Goal: Information Seeking & Learning: Learn about a topic

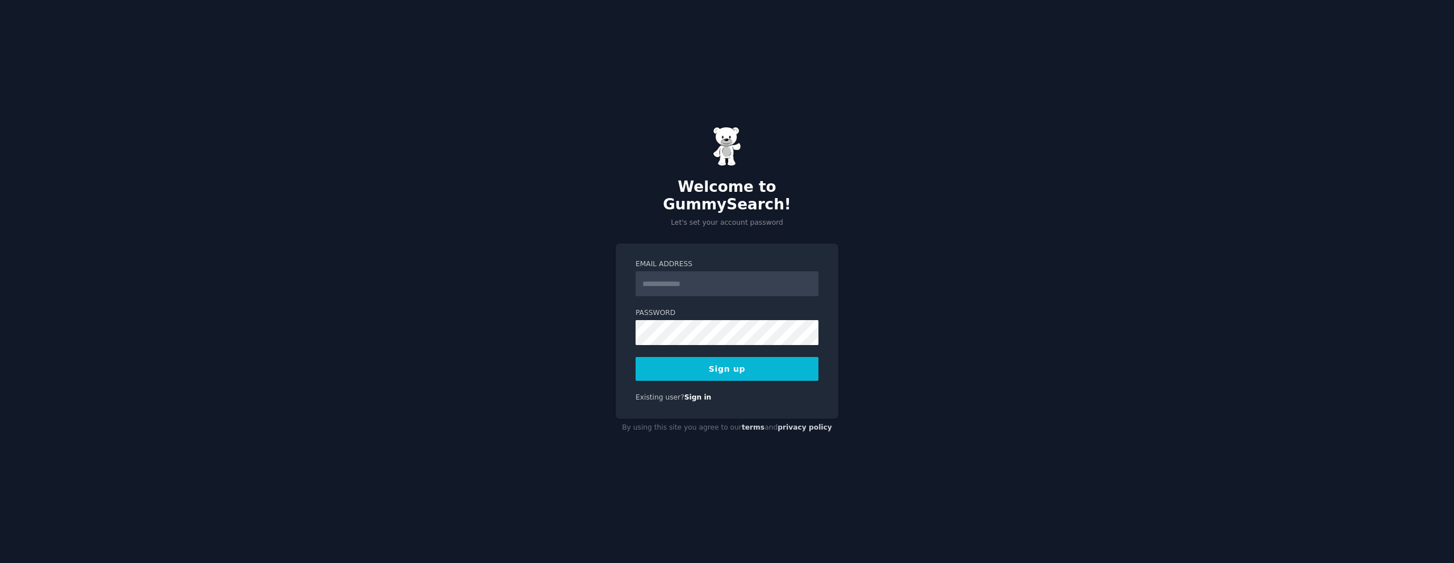
click at [649, 279] on input "Email Address" at bounding box center [726, 283] width 183 height 25
type input "**********"
click at [718, 360] on button "Sign up" at bounding box center [726, 369] width 183 height 24
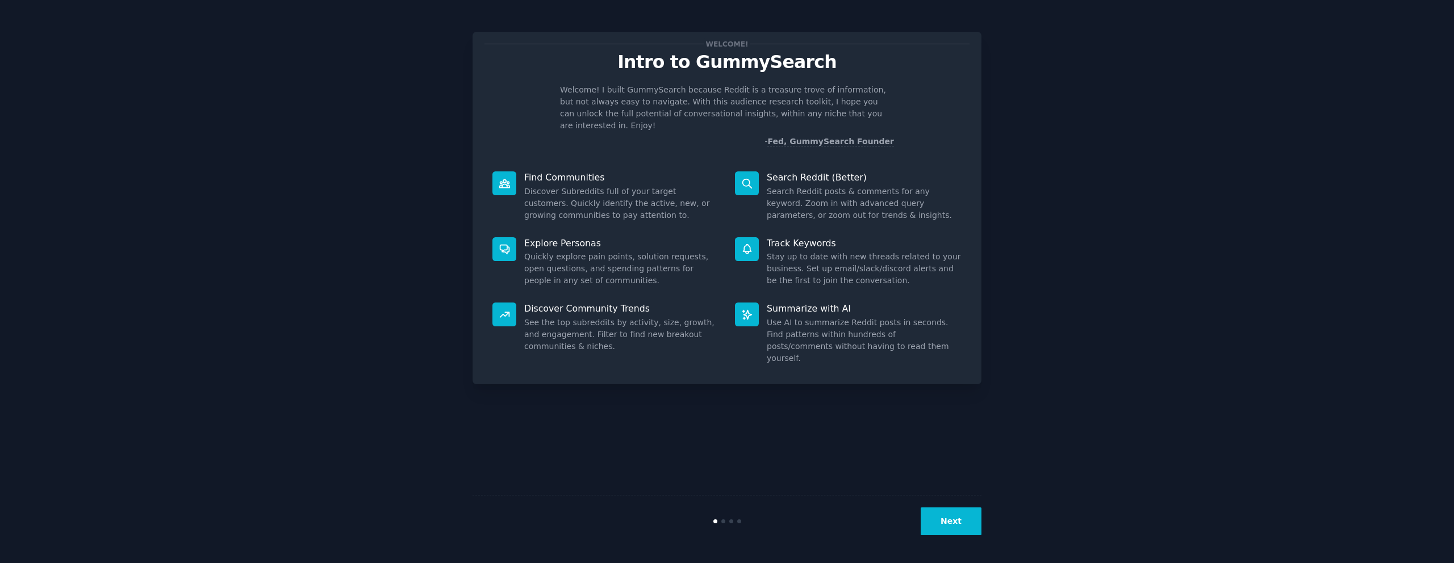
click at [971, 531] on button "Next" at bounding box center [950, 522] width 61 height 28
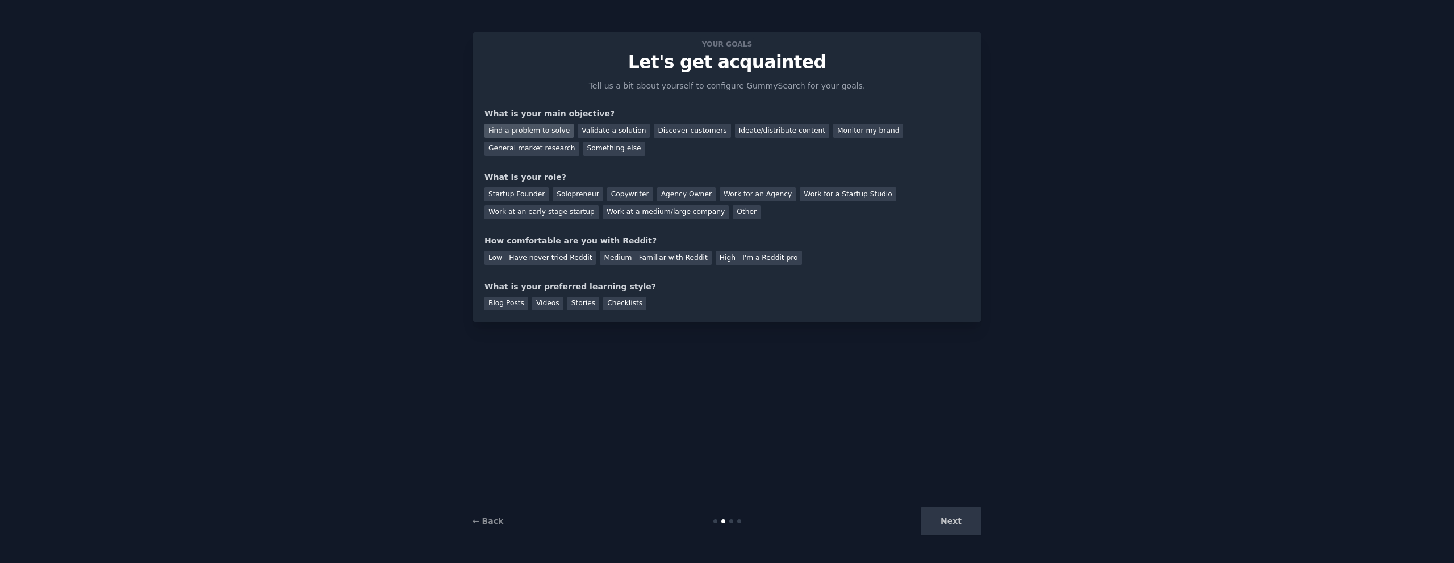
click at [543, 128] on div "Find a problem to solve" at bounding box center [528, 131] width 89 height 14
click at [605, 130] on div "Validate a solution" at bounding box center [613, 131] width 72 height 14
click at [552, 130] on div "Find a problem to solve" at bounding box center [528, 131] width 89 height 14
click at [584, 194] on div "Solopreneur" at bounding box center [577, 194] width 50 height 14
click at [563, 260] on div "Low - Have never tried Reddit" at bounding box center [539, 258] width 111 height 14
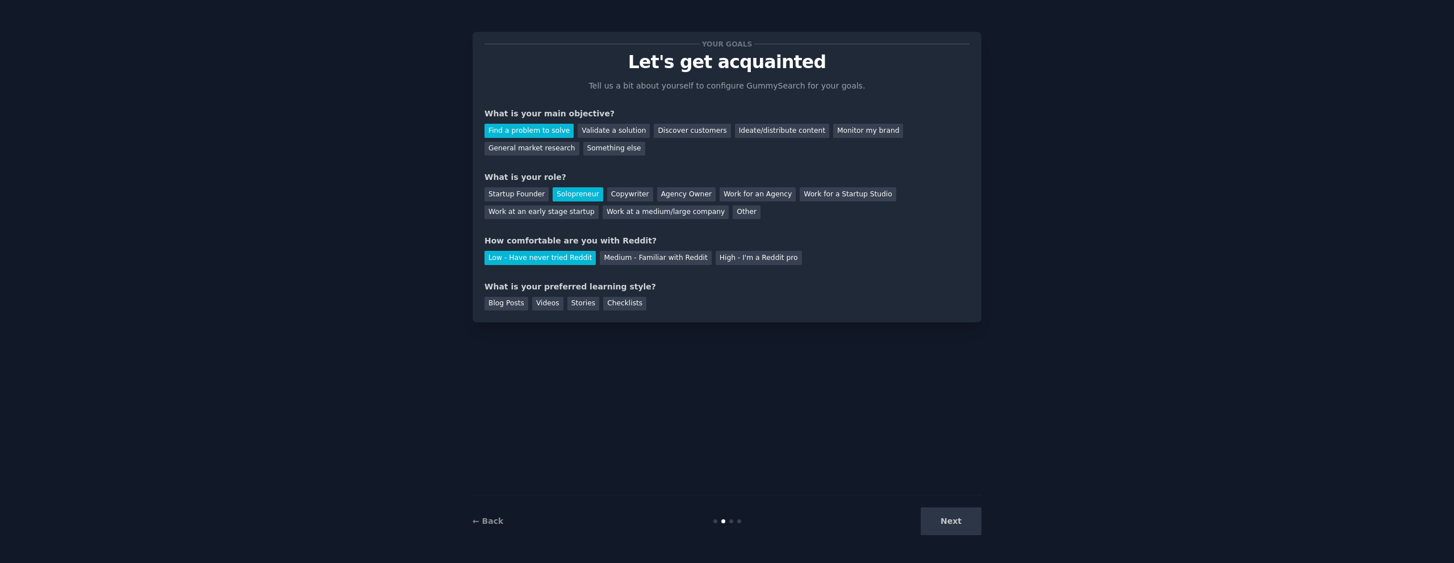
drag, startPoint x: 513, startPoint y: 299, endPoint x: 560, endPoint y: 317, distance: 50.8
click at [513, 299] on div "Blog Posts" at bounding box center [506, 304] width 44 height 14
click at [952, 528] on button "Next" at bounding box center [950, 522] width 61 height 28
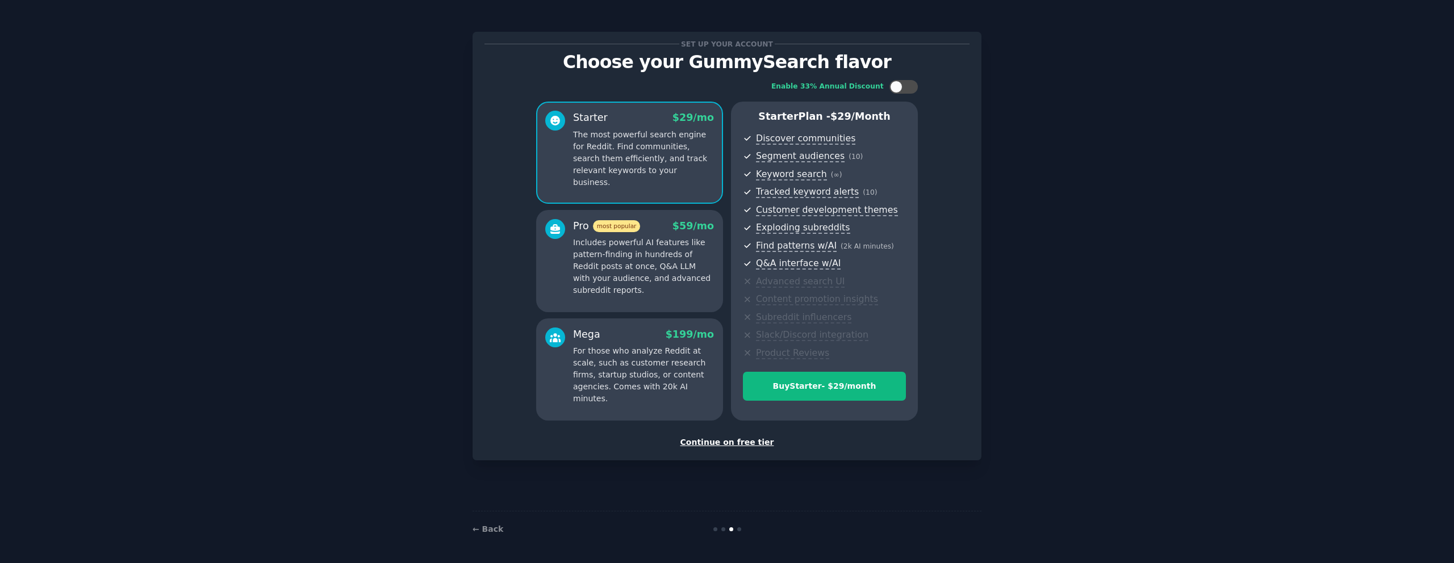
click at [701, 444] on div "Continue on free tier" at bounding box center [726, 443] width 485 height 12
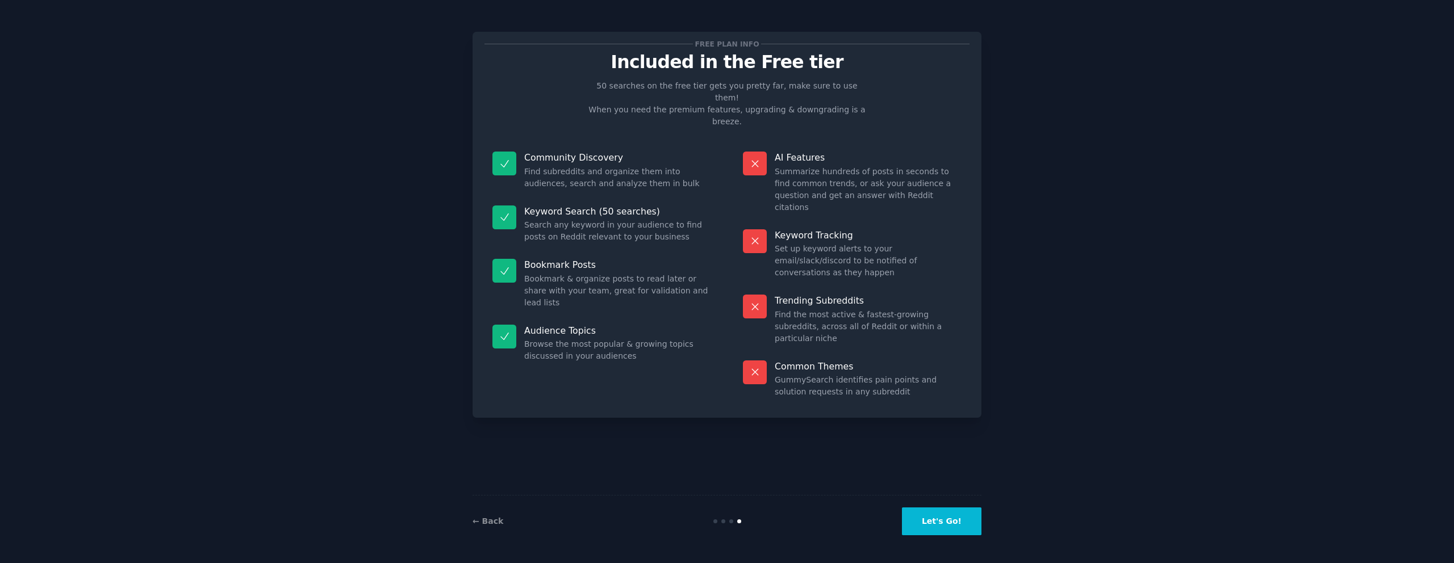
click at [935, 518] on button "Let's Go!" at bounding box center [941, 522] width 79 height 28
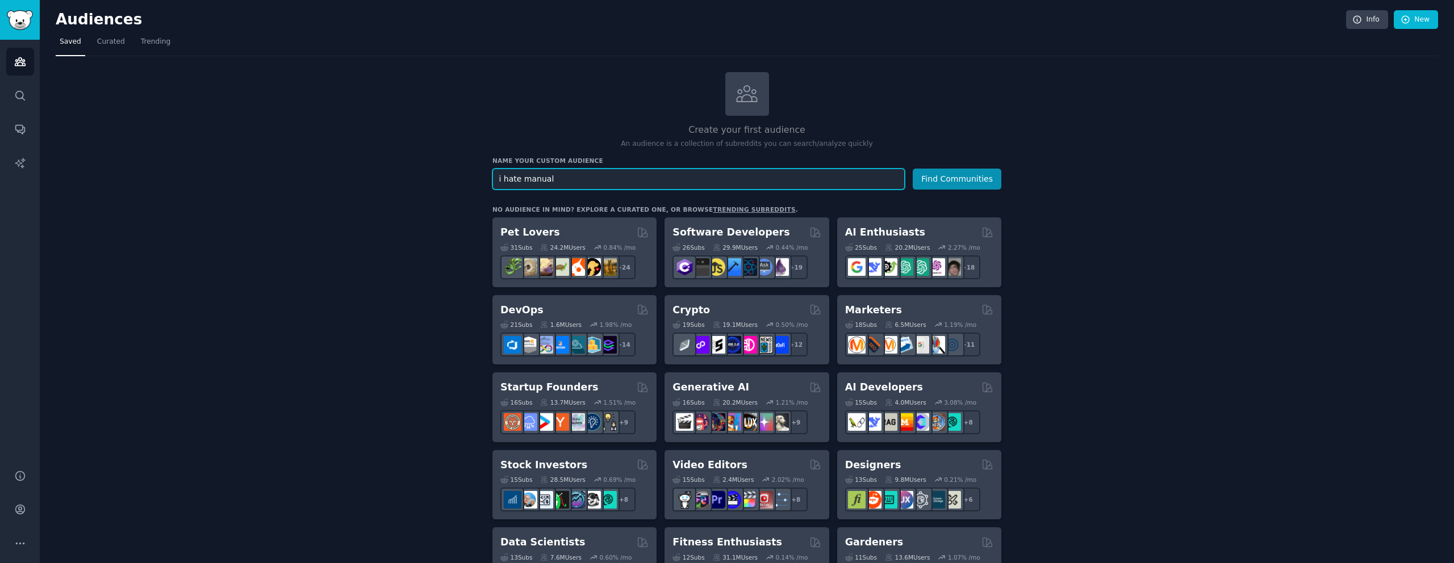
click at [527, 181] on input "i hate manual" at bounding box center [698, 179] width 412 height 21
type input ""i hate" + googlesheets"
click at [912, 169] on button "Find Communities" at bounding box center [956, 179] width 89 height 21
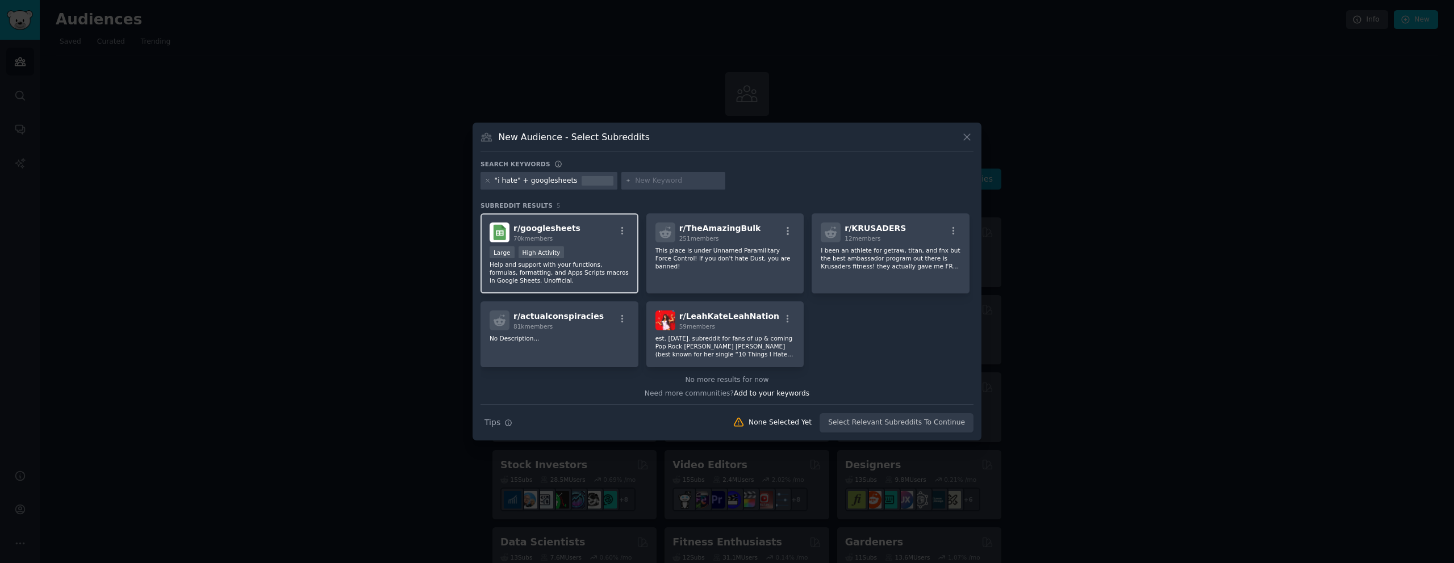
click at [544, 270] on p "Help and support with your functions, formulas, formatting, and Apps Scripts ma…" at bounding box center [559, 273] width 140 height 24
click at [931, 417] on button "Create Audience" at bounding box center [936, 422] width 75 height 19
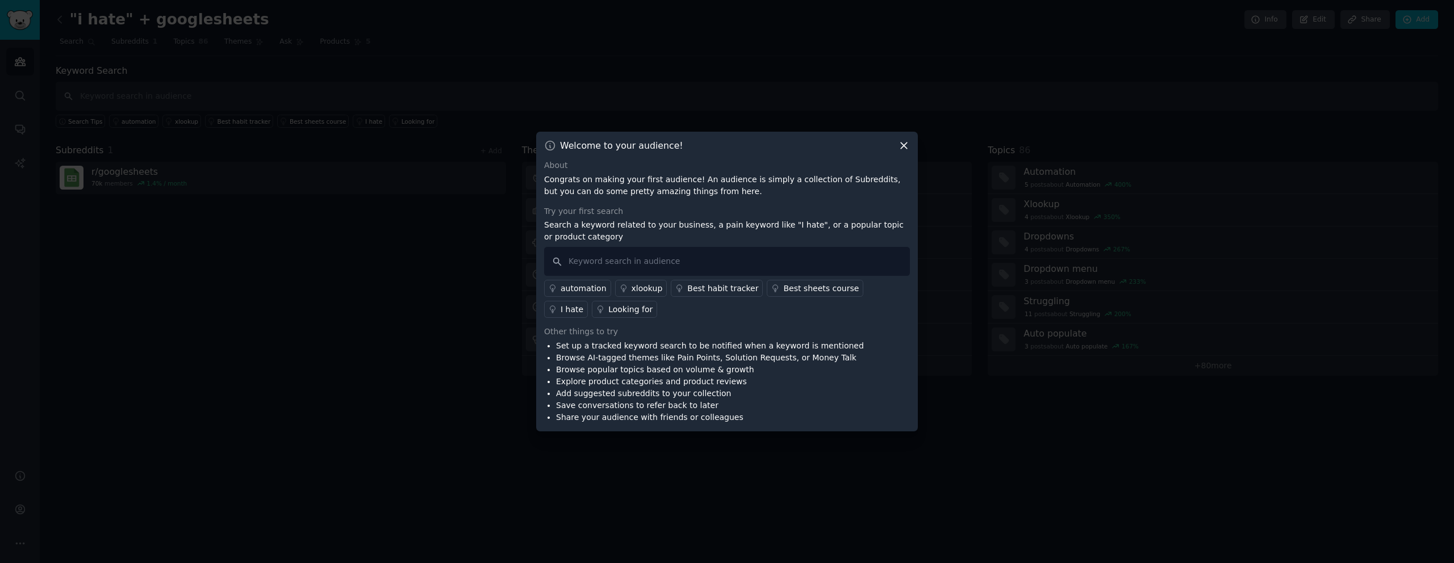
click at [907, 148] on icon at bounding box center [904, 146] width 12 height 12
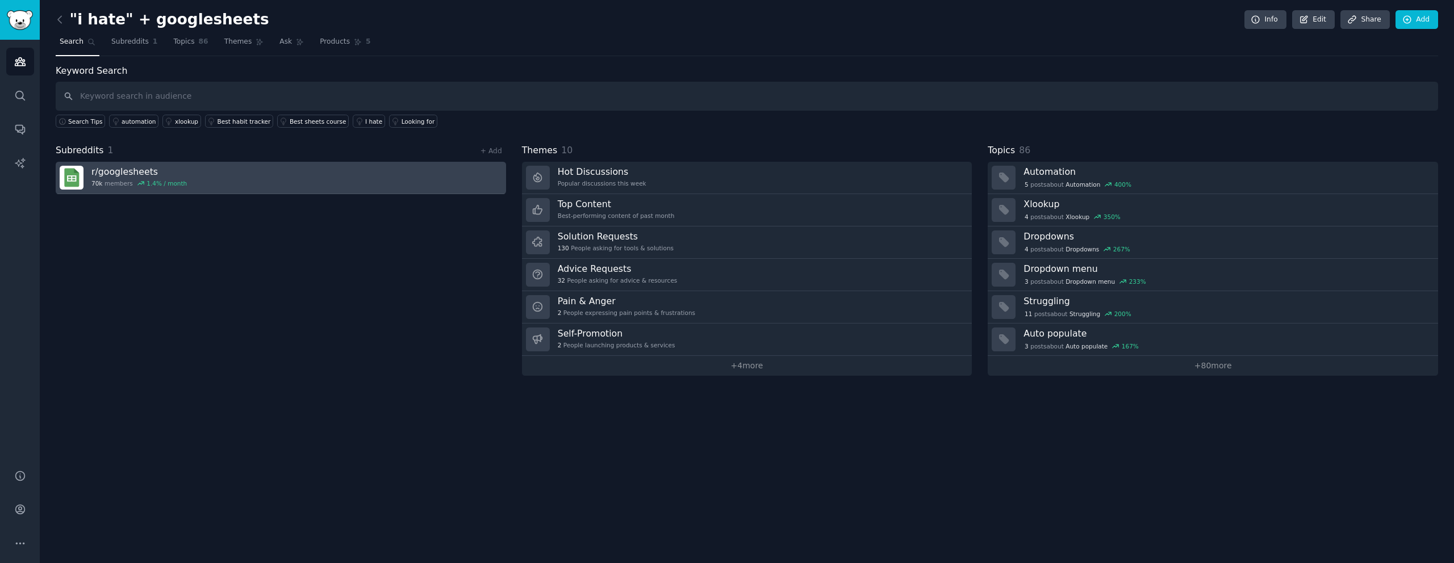
click at [205, 177] on link "r/ googlesheets 70k members 1.4 % / month" at bounding box center [281, 178] width 450 height 32
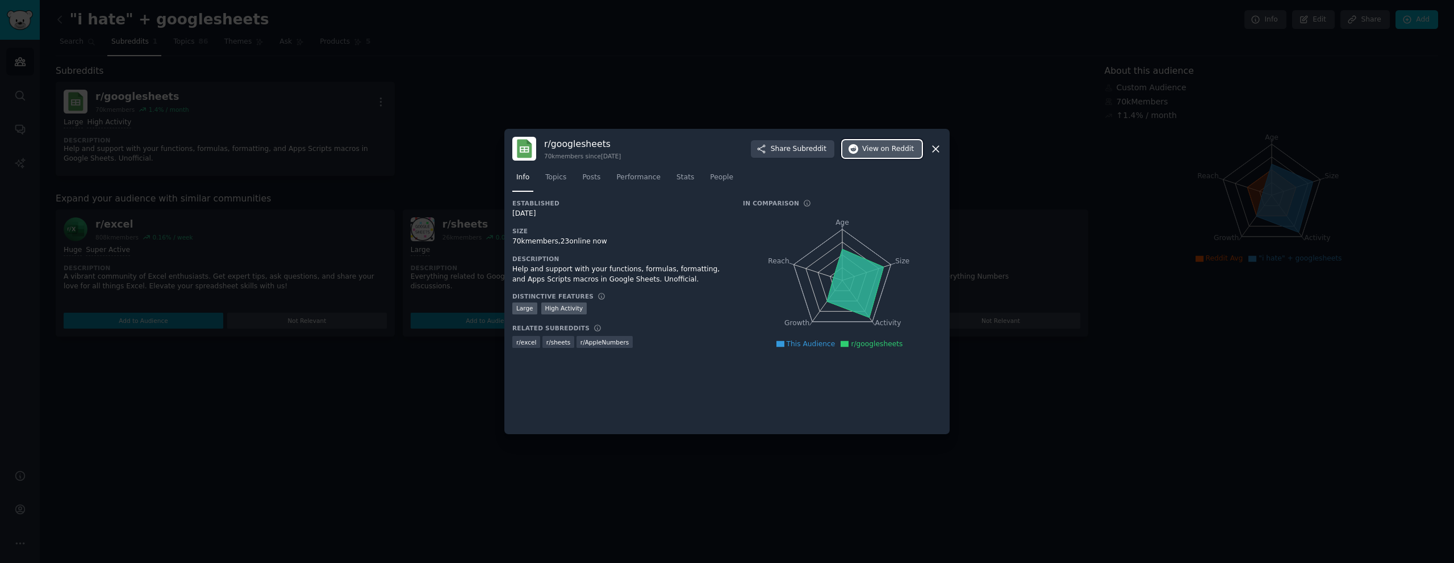
click at [891, 149] on span "on Reddit" at bounding box center [897, 149] width 33 height 10
click at [940, 147] on icon at bounding box center [935, 149] width 12 height 12
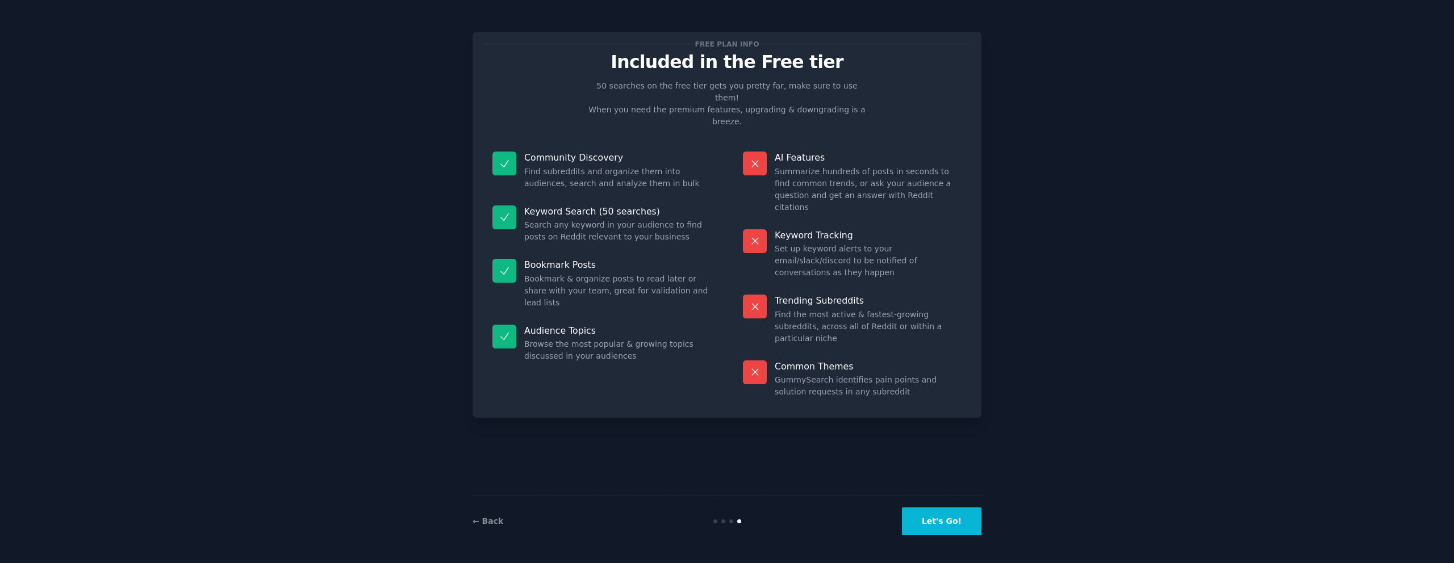
click at [954, 535] on button "Let's Go!" at bounding box center [941, 522] width 79 height 28
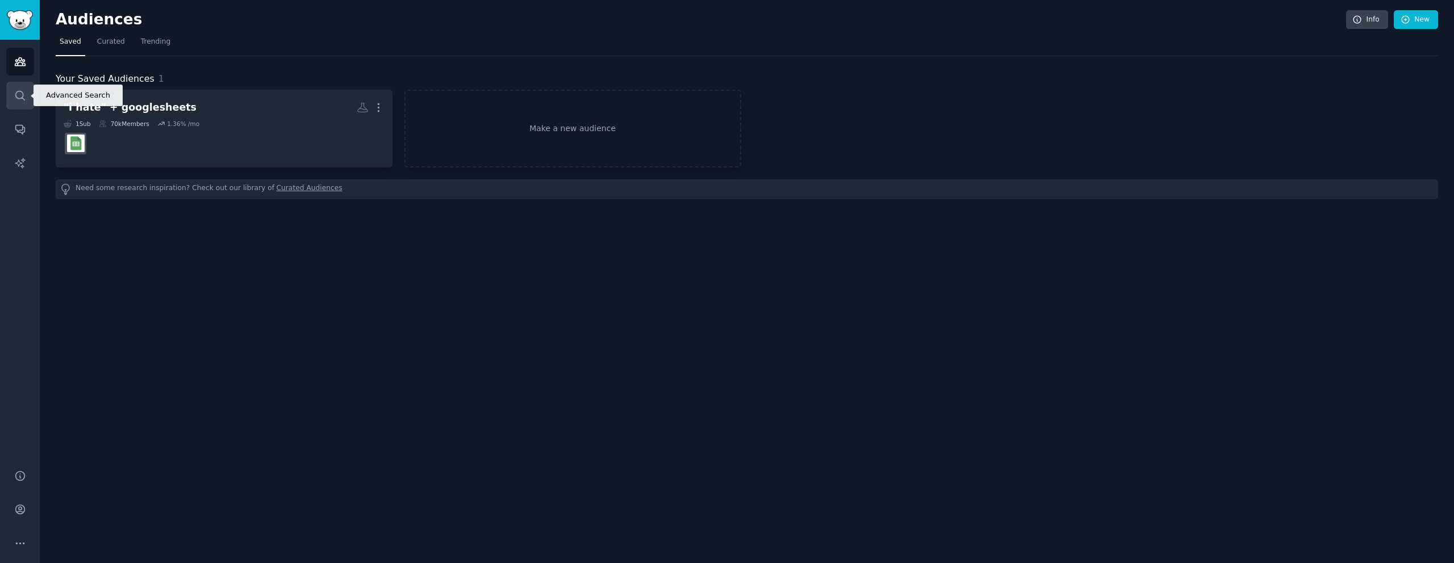
click at [23, 95] on icon "Sidebar" at bounding box center [20, 96] width 12 height 12
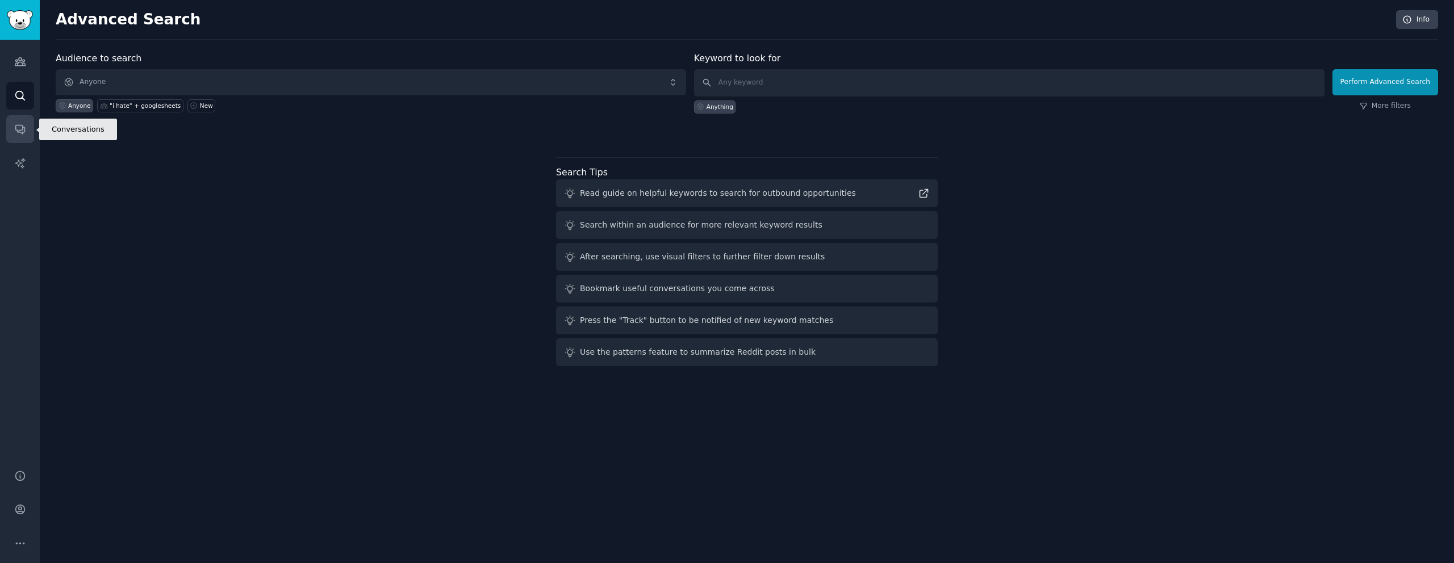
click at [26, 128] on link "Conversations" at bounding box center [20, 129] width 28 height 28
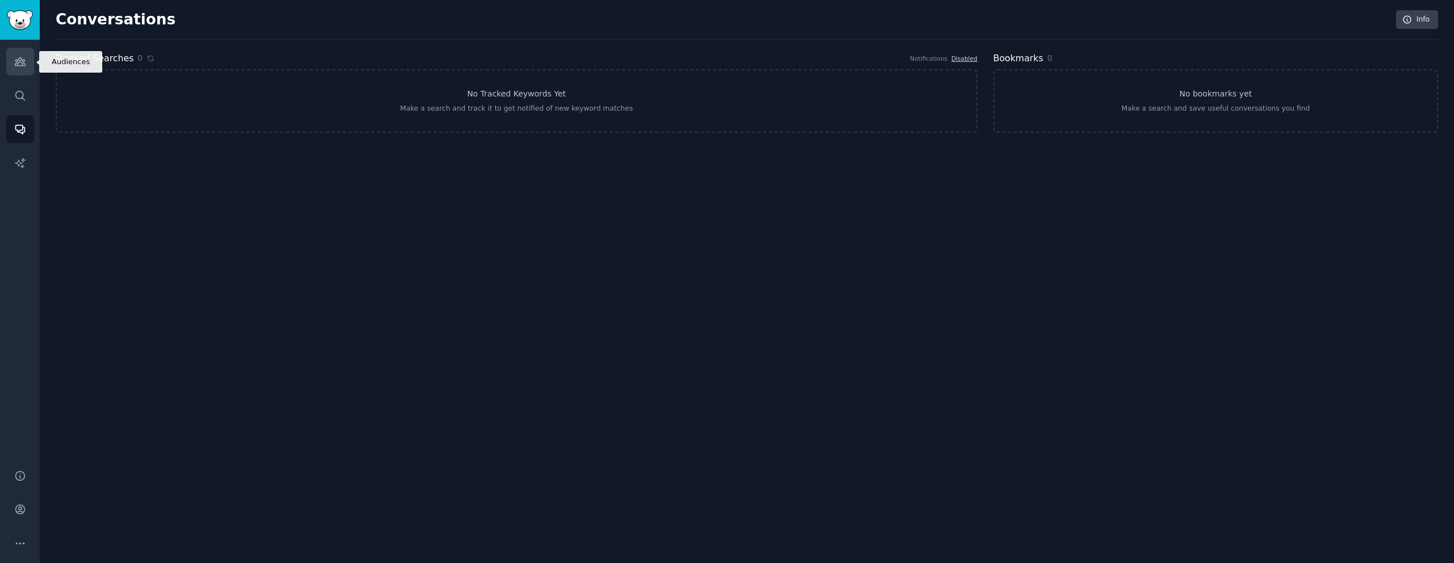
click at [20, 70] on link "Audiences" at bounding box center [20, 62] width 28 height 28
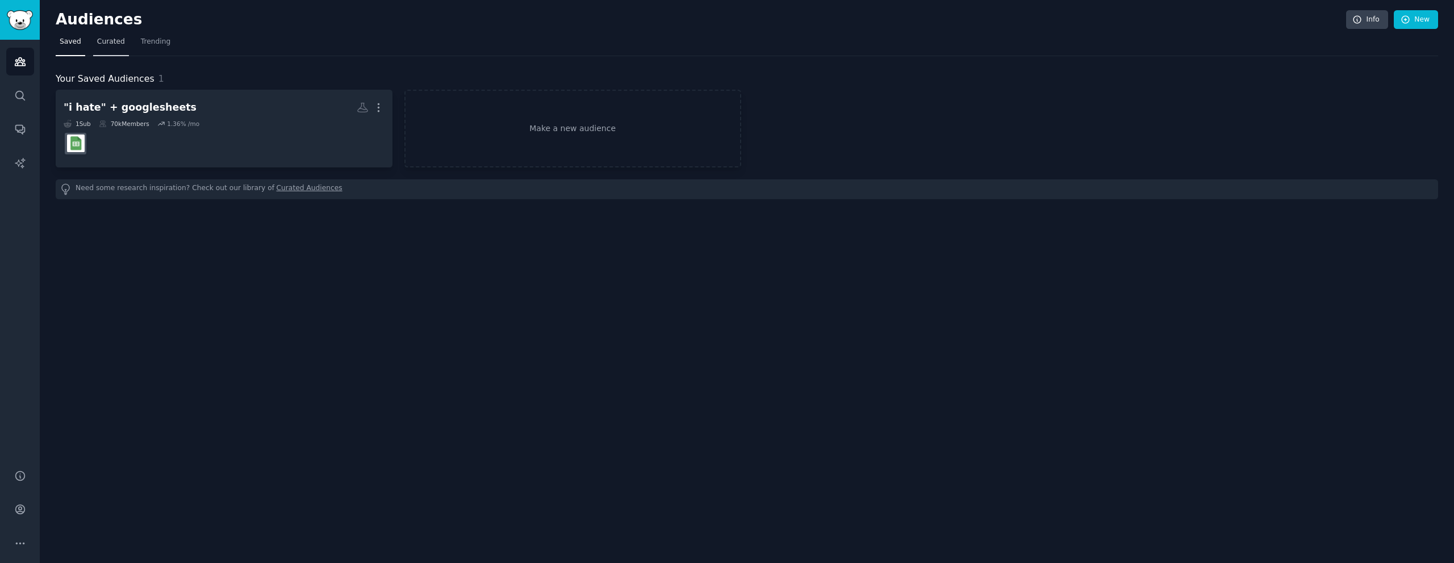
click at [114, 43] on span "Curated" at bounding box center [111, 42] width 28 height 10
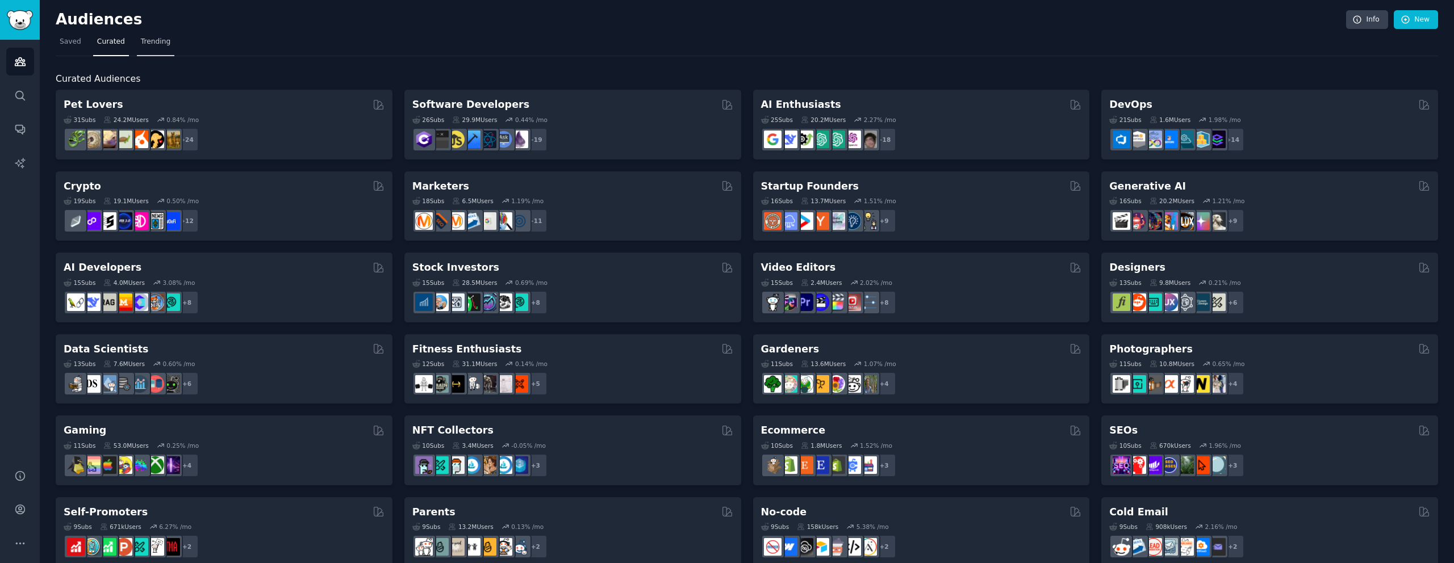
click at [145, 42] on span "Trending" at bounding box center [156, 42] width 30 height 10
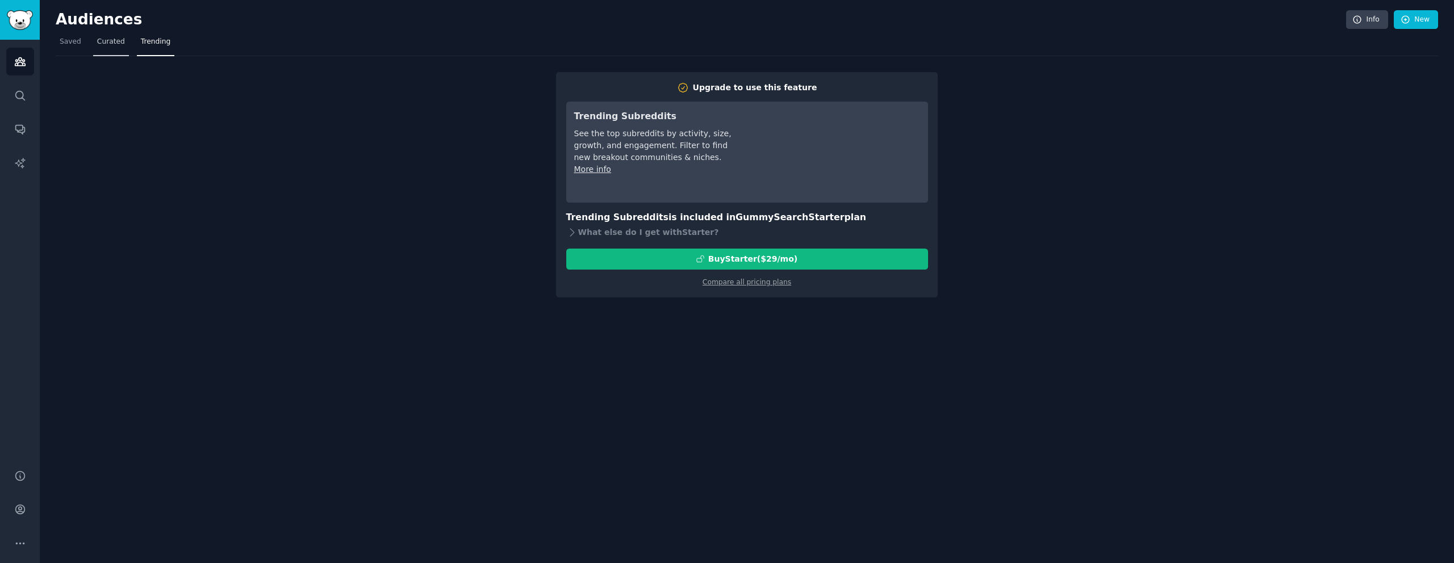
click at [119, 43] on span "Curated" at bounding box center [111, 42] width 28 height 10
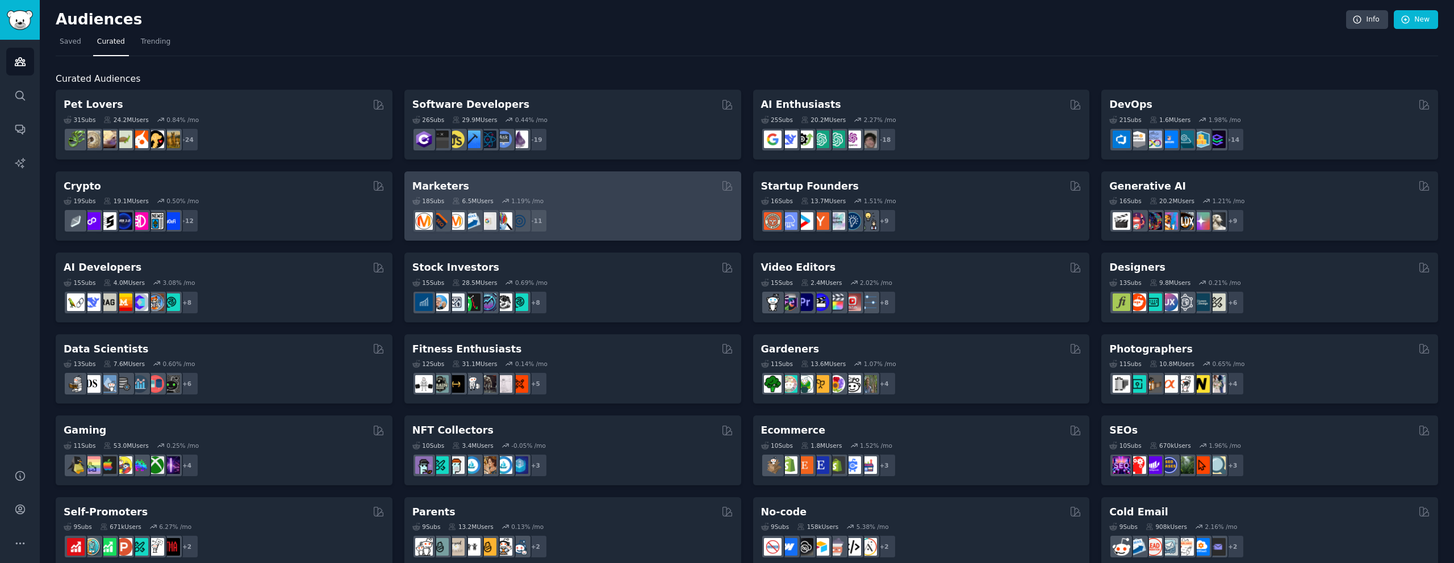
click at [590, 202] on div "18 Sub s 6.5M Users 1.19 % /mo" at bounding box center [572, 201] width 321 height 8
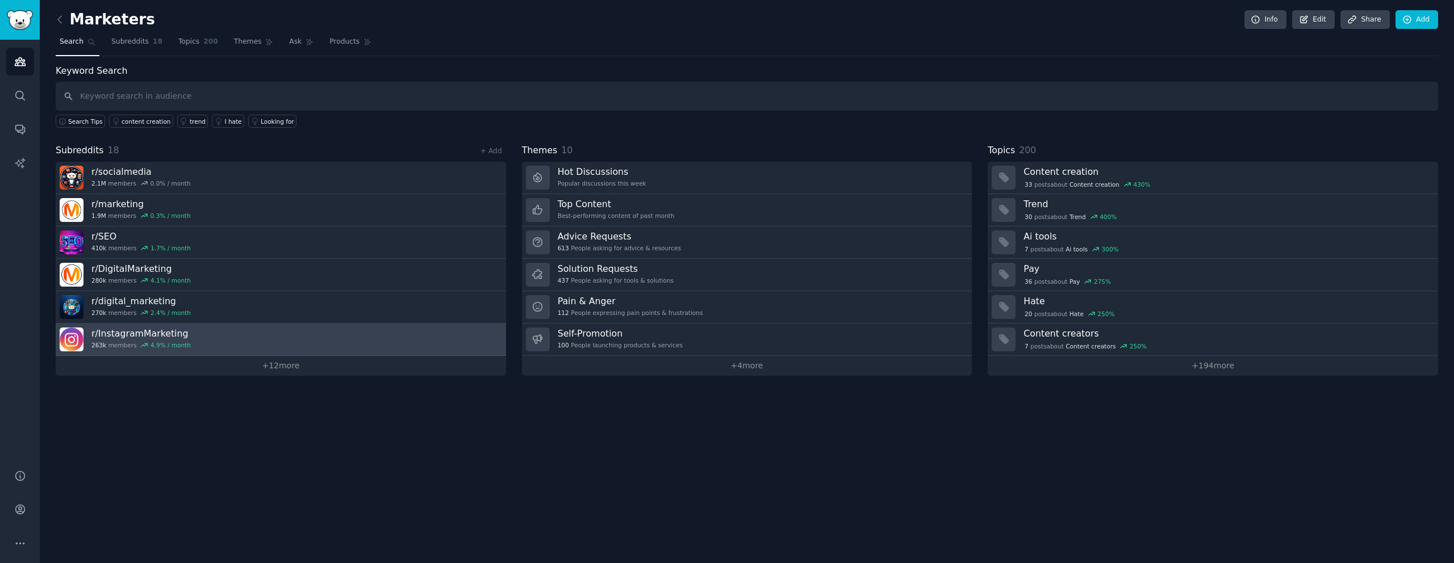
click at [284, 345] on link "r/ InstagramMarketing 263k members 4.9 % / month" at bounding box center [281, 340] width 450 height 32
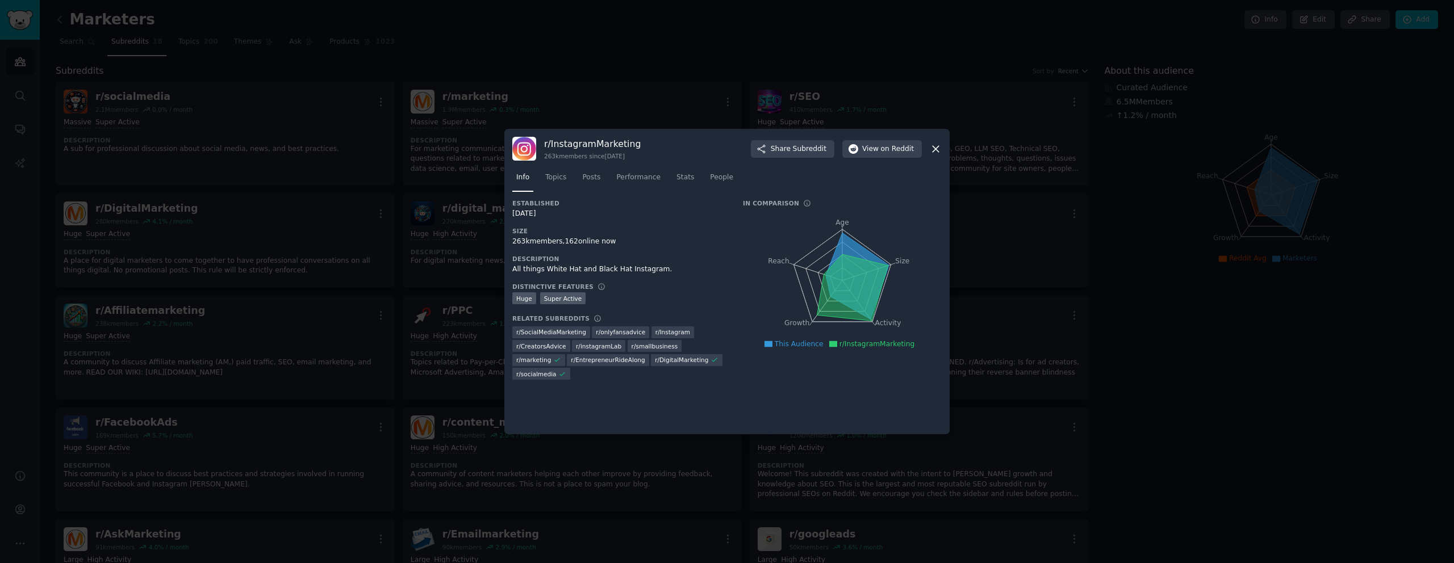
click at [935, 152] on icon at bounding box center [935, 149] width 12 height 12
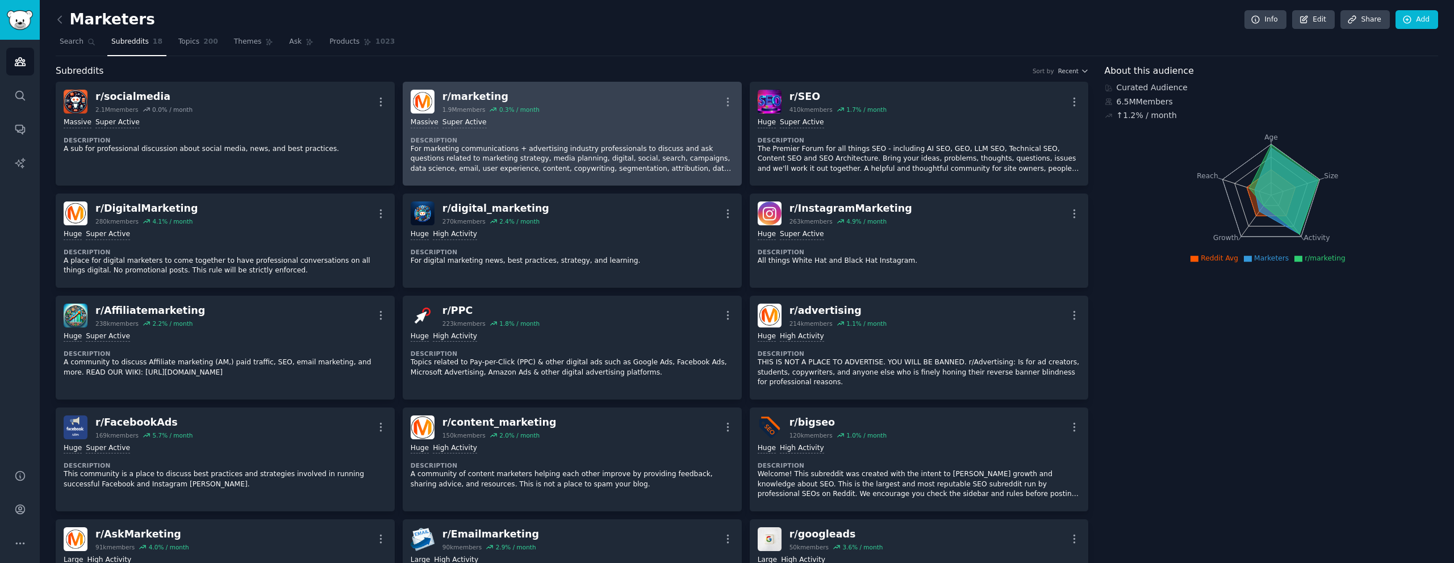
click at [594, 132] on div "Massive Super Active Description For marketing communications + advertising ind…" at bounding box center [572, 146] width 323 height 64
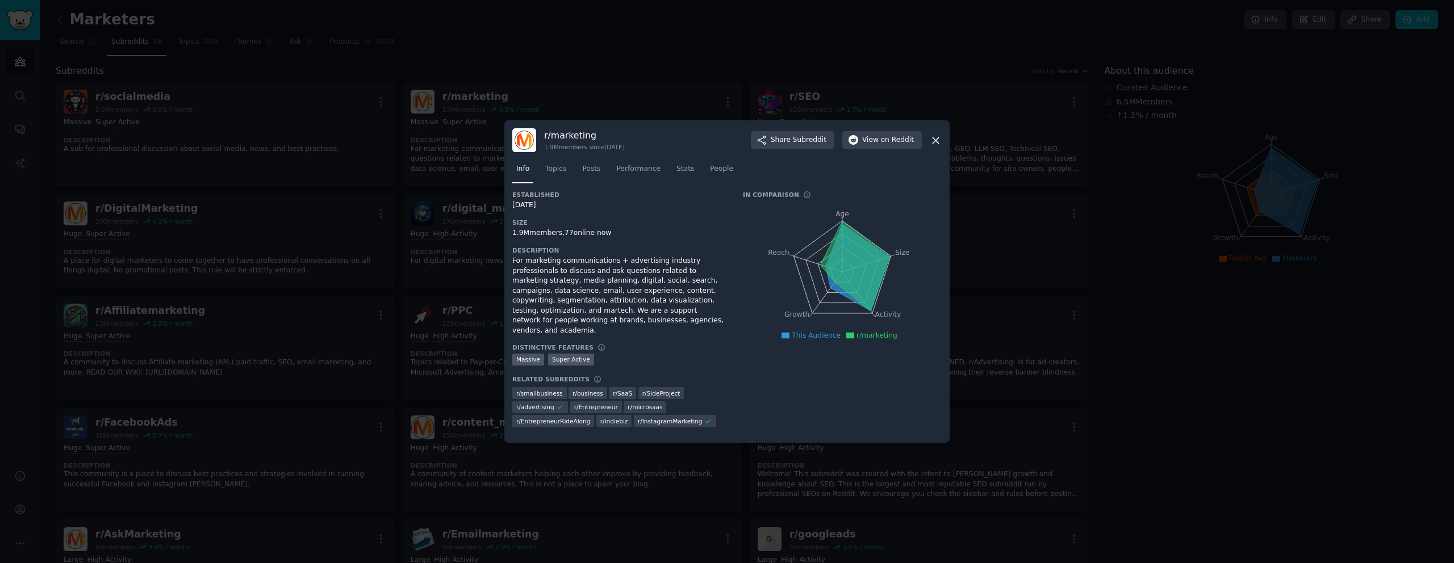
click at [935, 144] on icon at bounding box center [935, 140] width 6 height 6
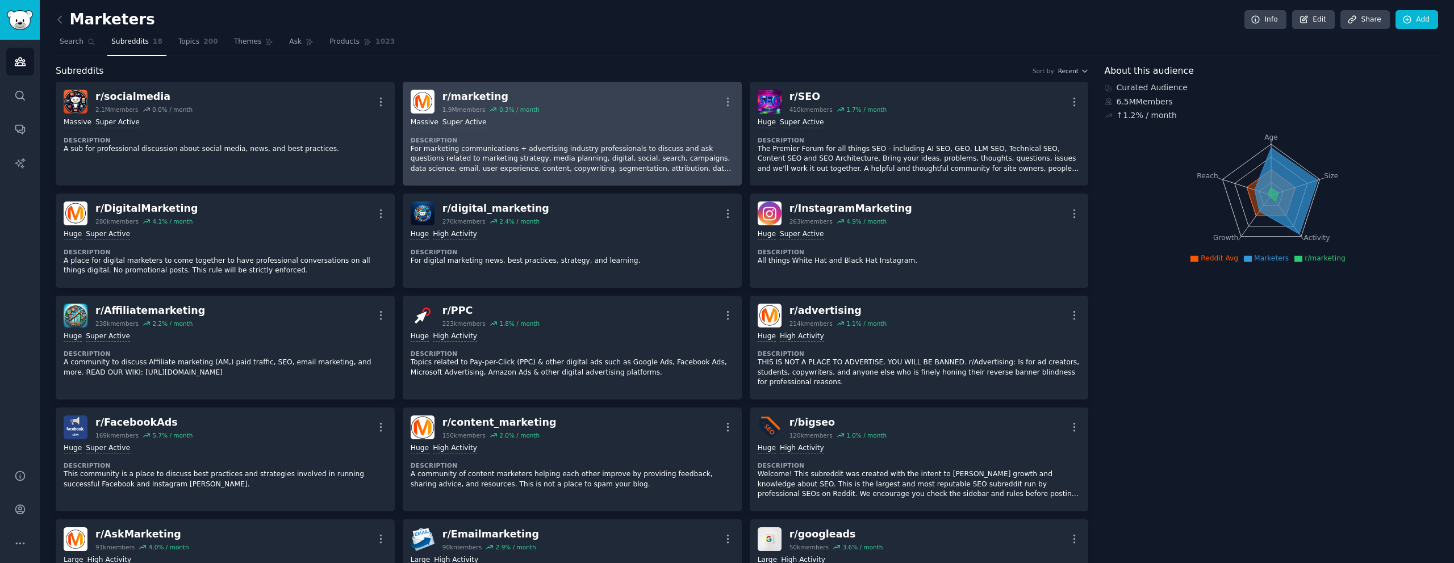
click at [631, 144] on p "For marketing communications + advertising industry professionals to discuss an…" at bounding box center [572, 159] width 323 height 30
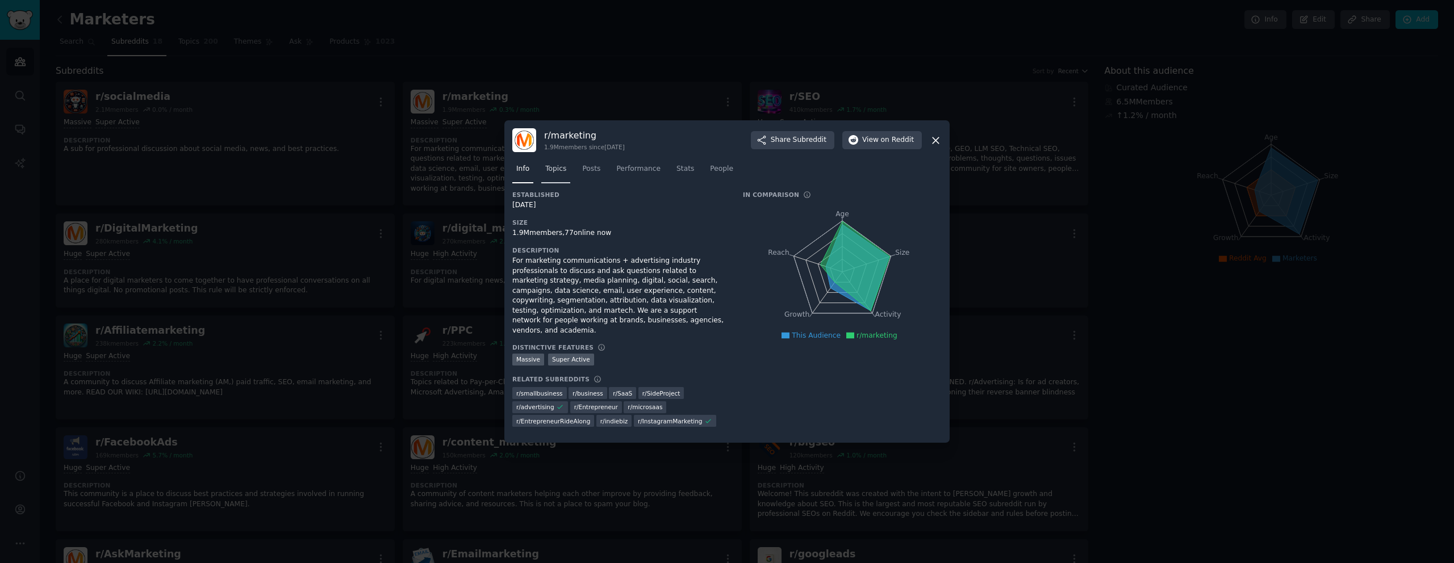
click at [566, 174] on span "Topics" at bounding box center [555, 169] width 21 height 10
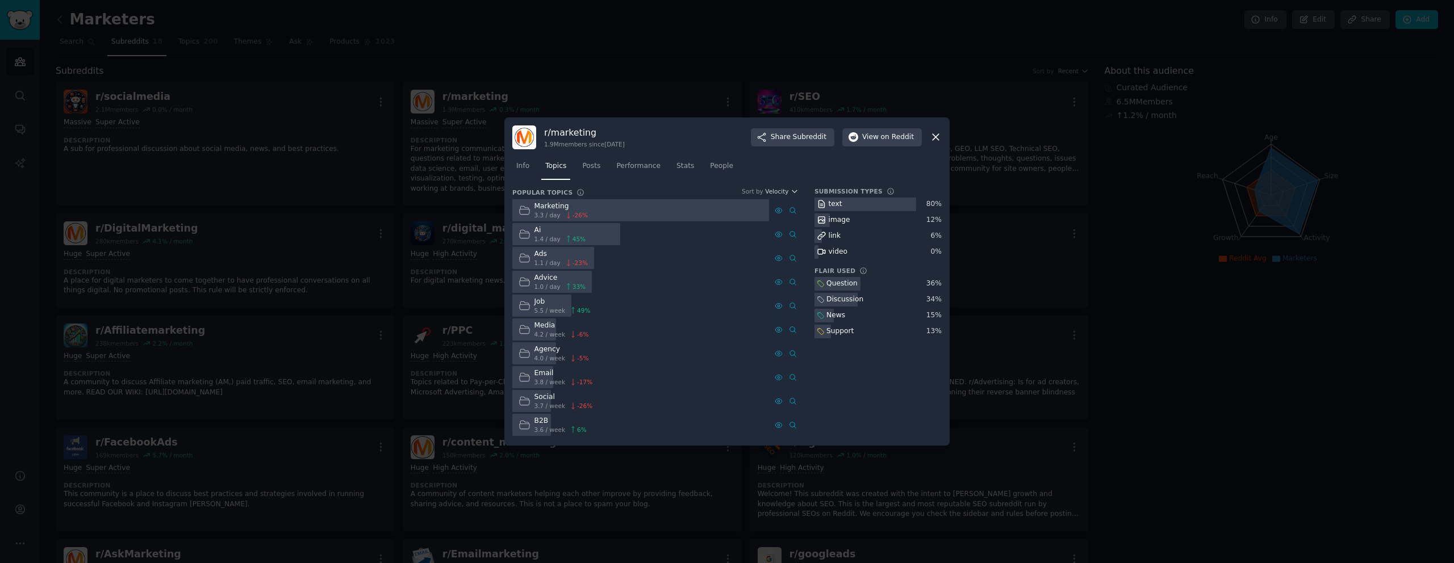
click at [937, 141] on icon at bounding box center [935, 137] width 12 height 12
